Goal: Transaction & Acquisition: Subscribe to service/newsletter

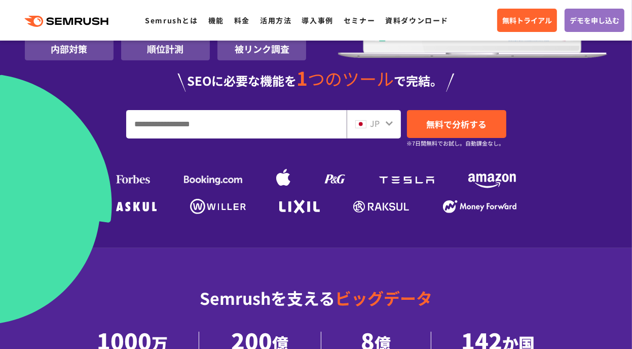
scroll to position [239, 0]
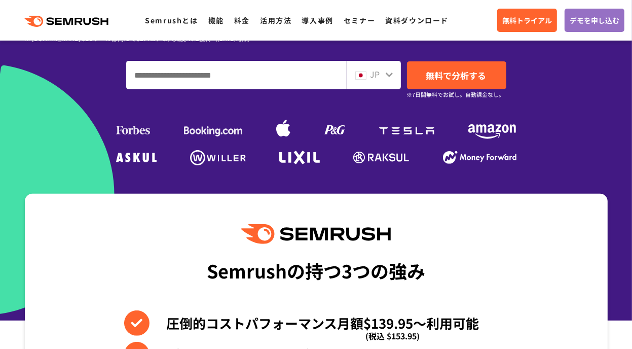
scroll to position [245, 0]
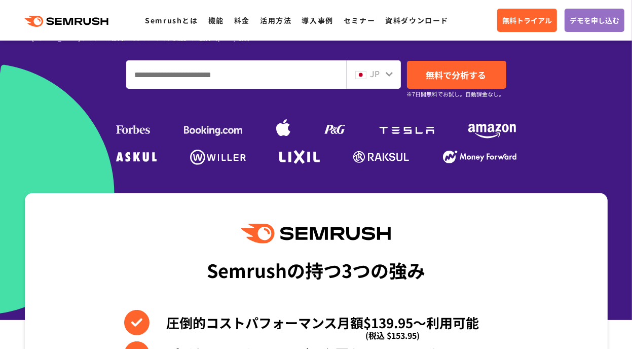
click at [278, 82] on input "ドメイン、キーワードまたはURLを入力してください" at bounding box center [236, 74] width 219 height 27
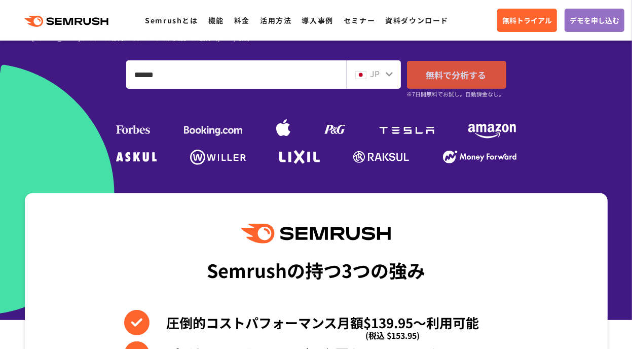
type input "******"
click at [461, 72] on span "無料で分析する" at bounding box center [456, 74] width 60 height 13
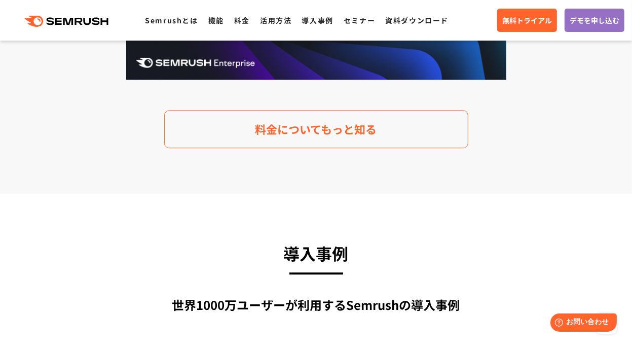
scroll to position [2147, 0]
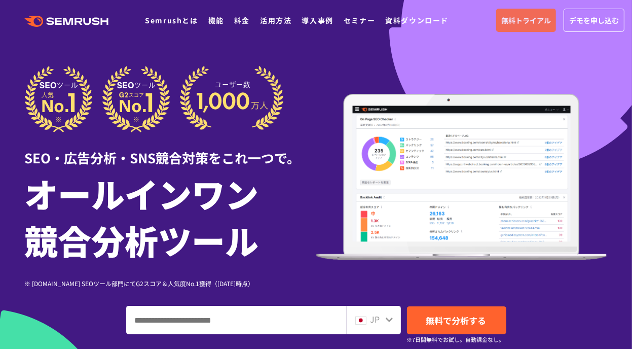
click at [525, 23] on span "無料トライアル" at bounding box center [526, 20] width 50 height 11
click at [94, 20] on icon at bounding box center [98, 21] width 8 height 8
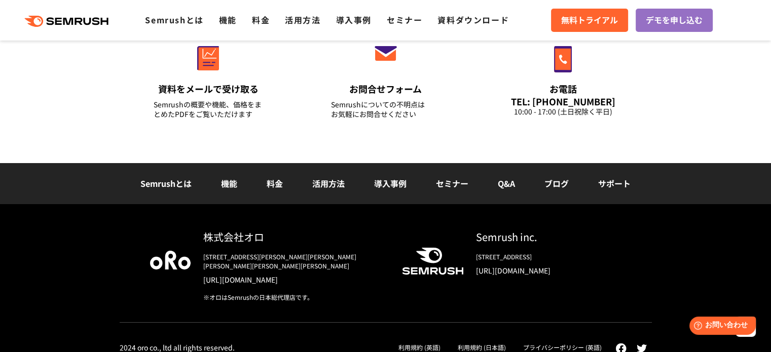
scroll to position [3655, 0]
